Goal: Navigation & Orientation: Find specific page/section

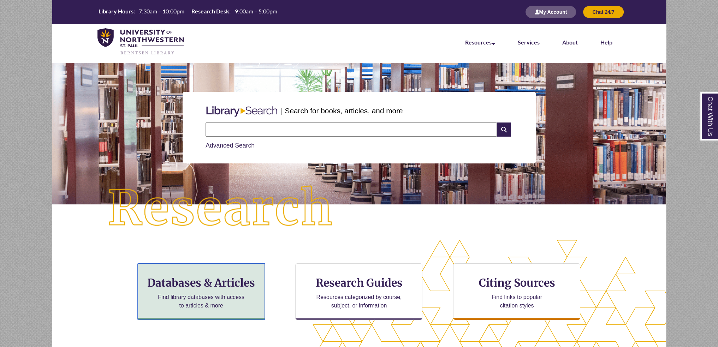
click at [235, 290] on div "Databases & Articles Find library databases with access to articles & more" at bounding box center [201, 292] width 127 height 57
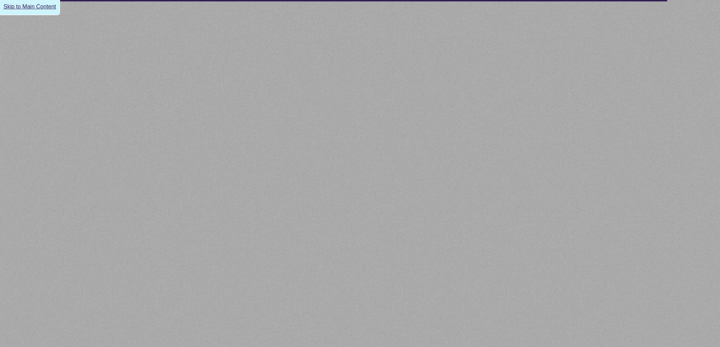
select select "Database Subject Filter"
select select "Database Types Filter"
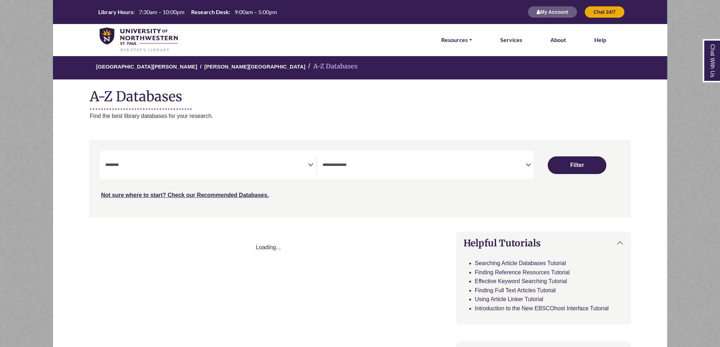
select select "Database Subject Filter"
select select "Database Types Filter"
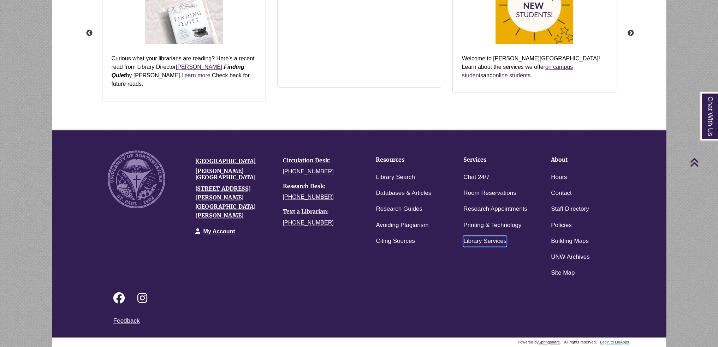
click at [502, 241] on link "Library Services" at bounding box center [485, 241] width 43 height 10
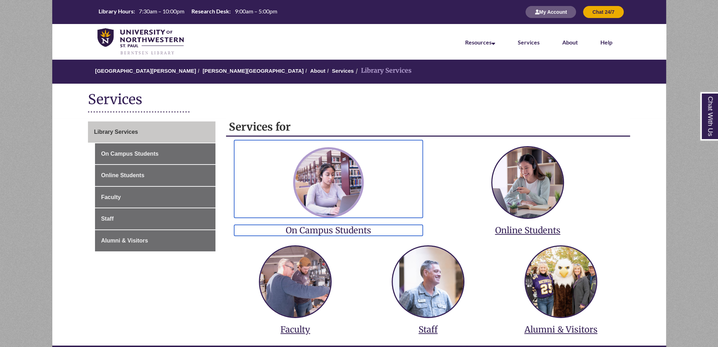
click at [326, 190] on img at bounding box center [328, 182] width 71 height 71
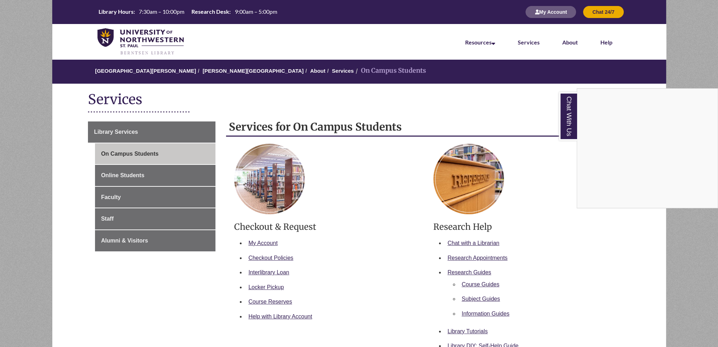
click at [212, 66] on div "Chat With Us" at bounding box center [359, 173] width 718 height 347
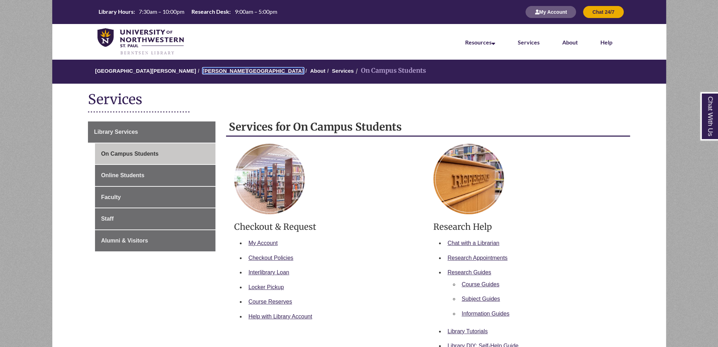
click at [211, 69] on link "[PERSON_NAME][GEOGRAPHIC_DATA]" at bounding box center [253, 71] width 101 height 6
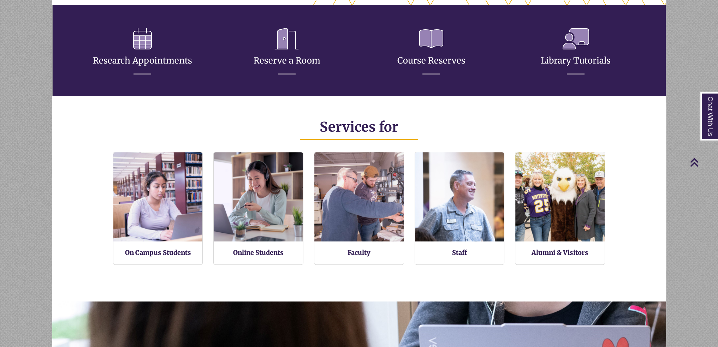
scroll to position [167, 614]
click at [276, 59] on link "Reserve a Room" at bounding box center [287, 52] width 67 height 28
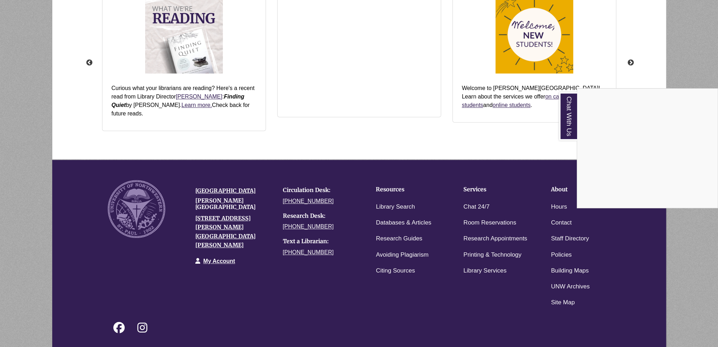
scroll to position [913, 0]
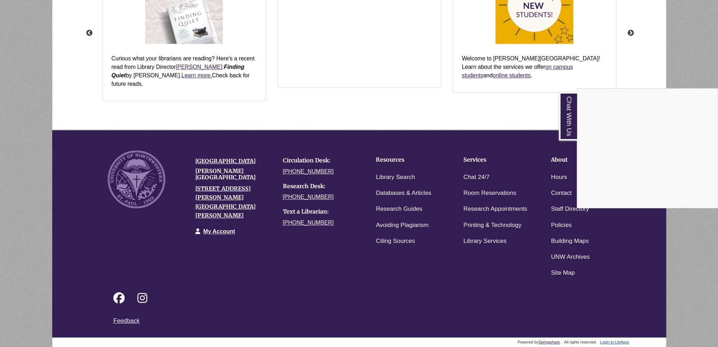
click at [339, 299] on div "Chat With Us" at bounding box center [359, 173] width 718 height 347
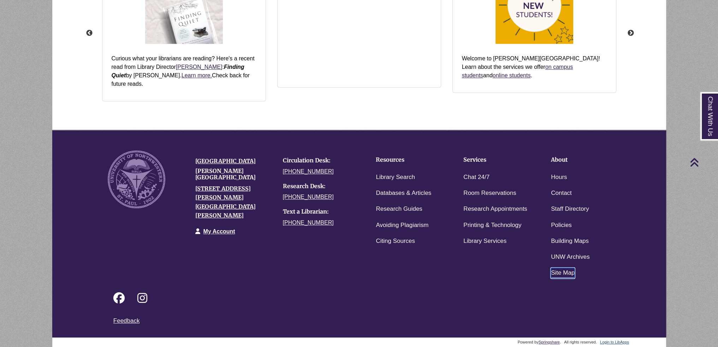
click at [559, 276] on link "Site Map" at bounding box center [563, 273] width 24 height 10
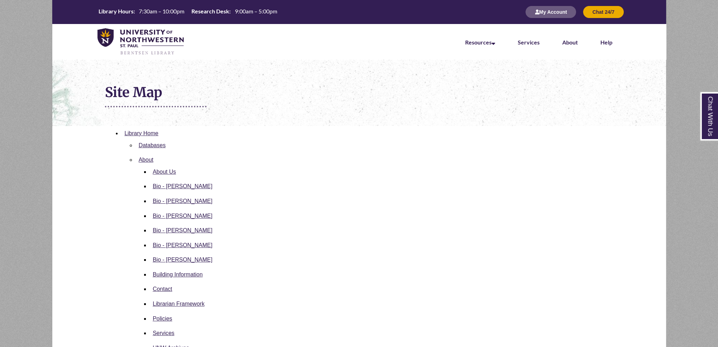
scroll to position [177, 0]
